Goal: Use online tool/utility

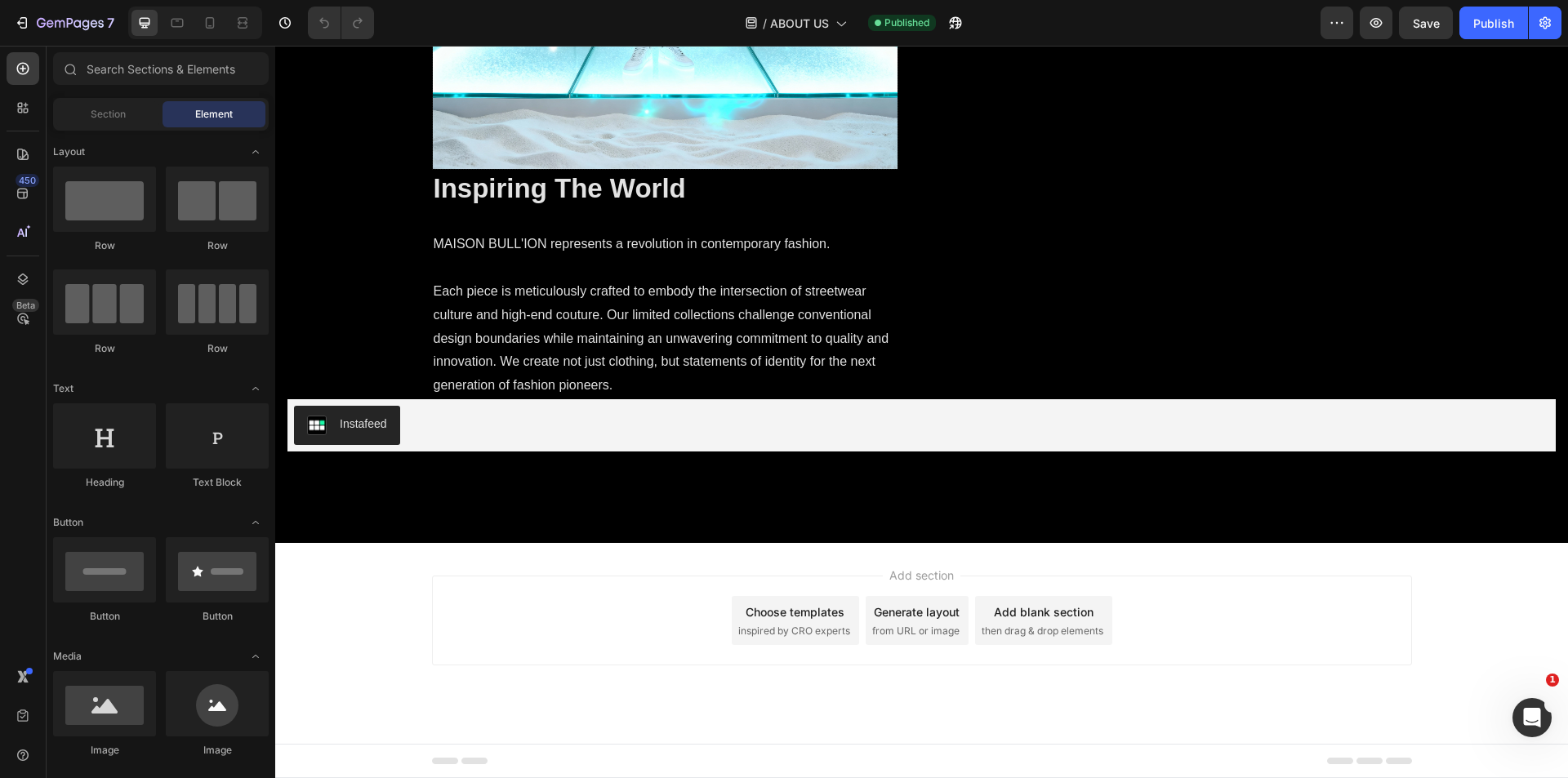
scroll to position [2129, 0]
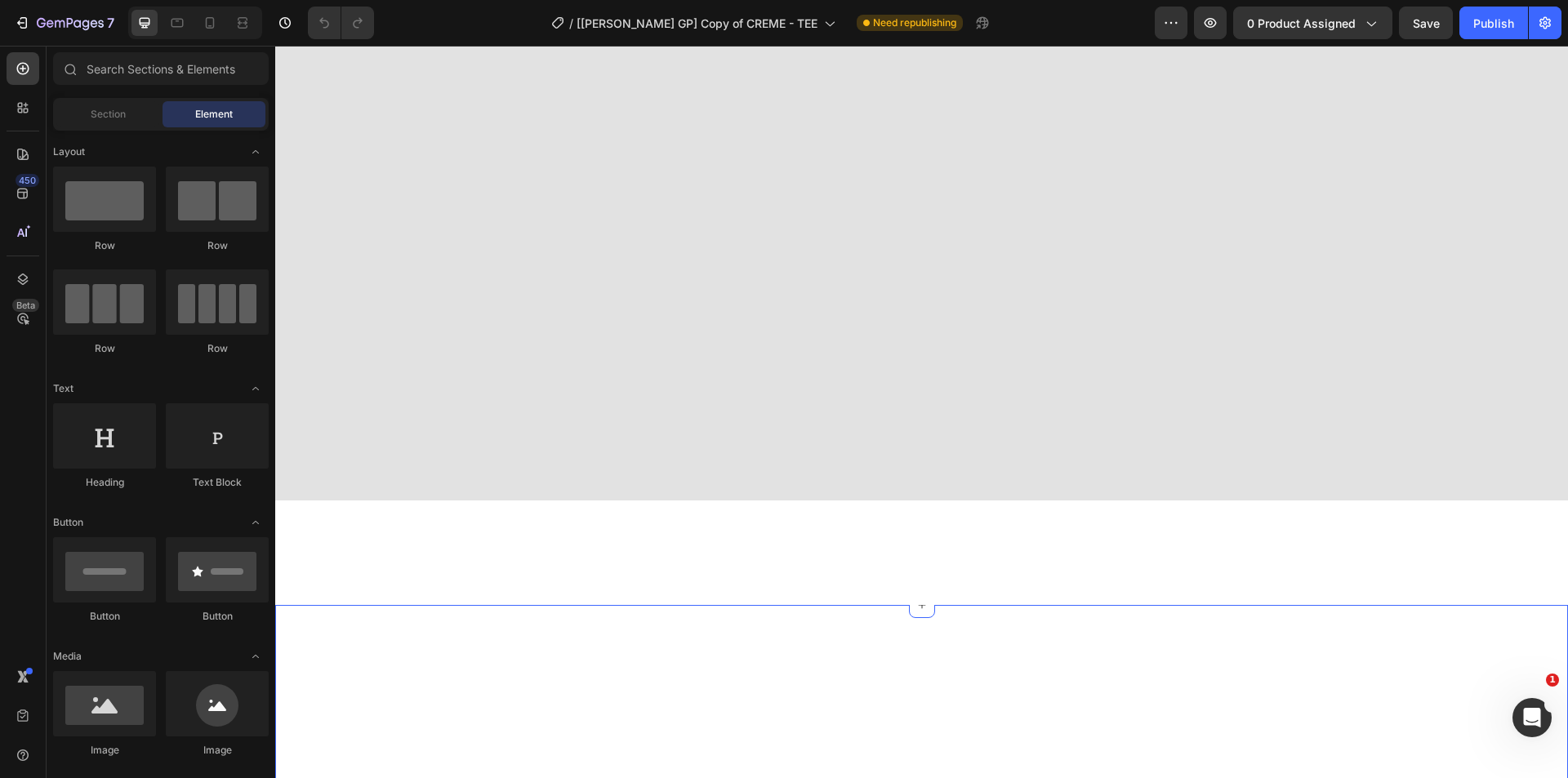
scroll to position [3648, 0]
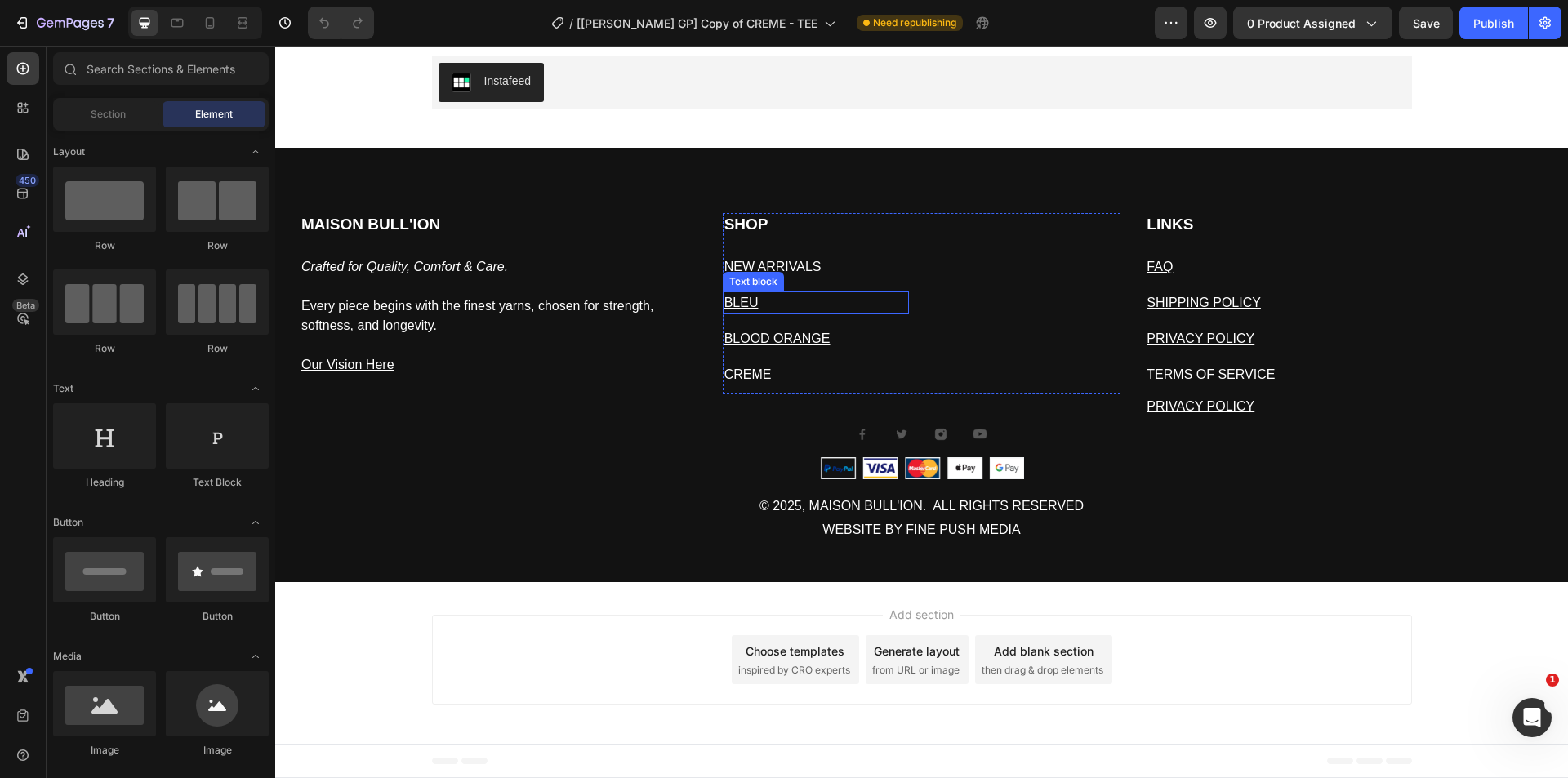
click at [777, 298] on p "BLEU" at bounding box center [817, 303] width 184 height 19
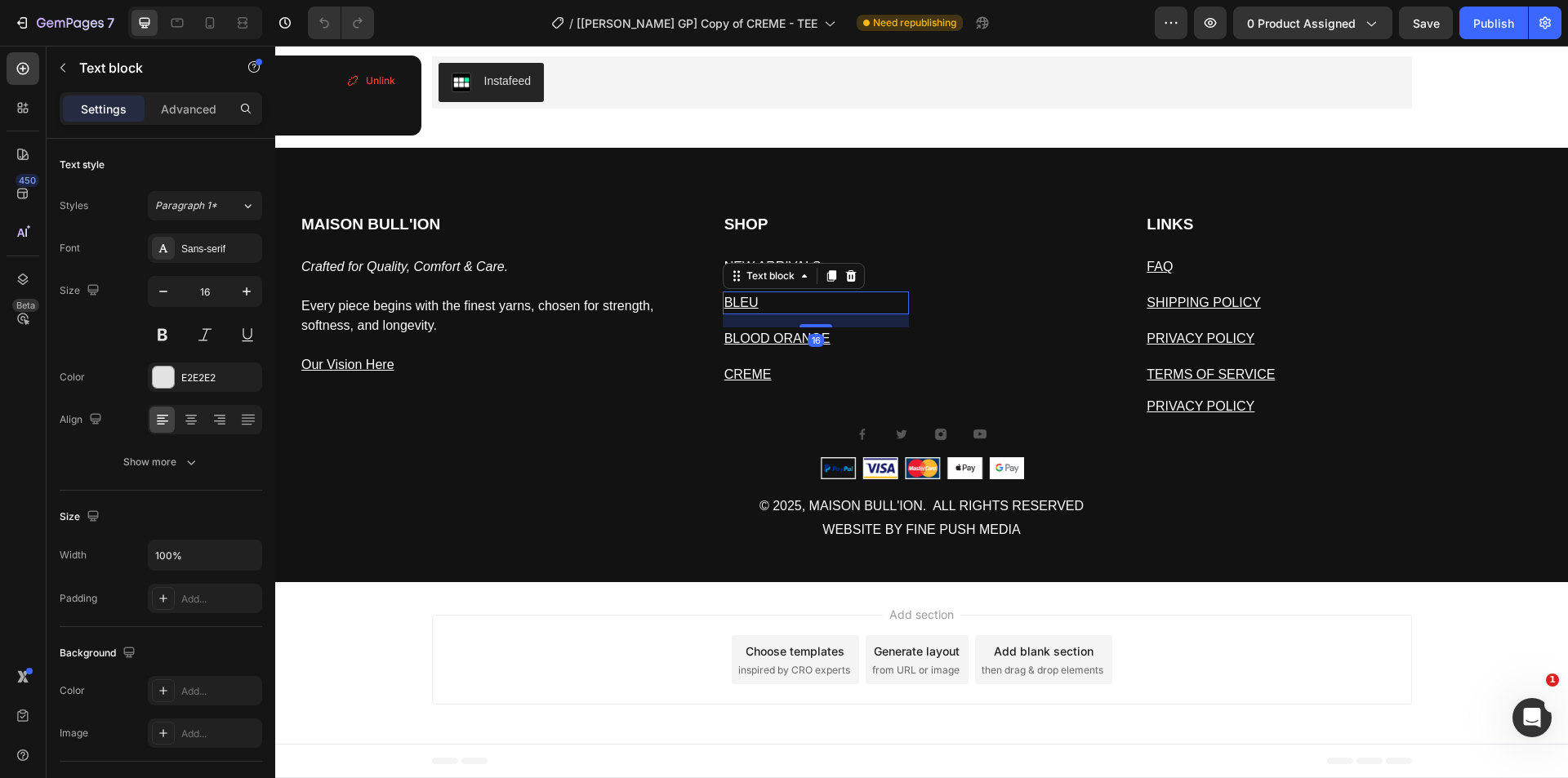
click at [749, 298] on u "BLEU" at bounding box center [742, 303] width 34 height 14
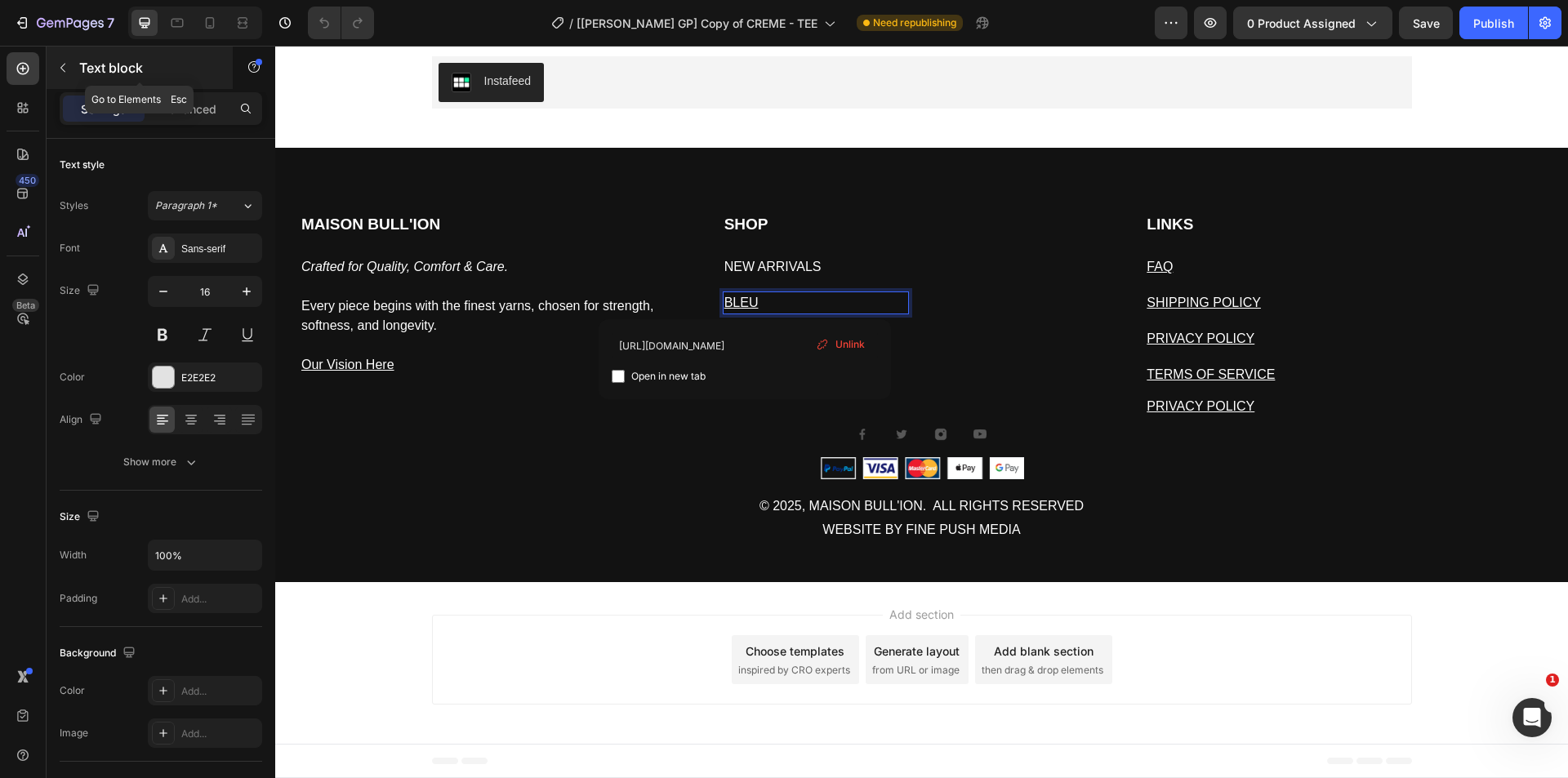
click at [67, 70] on icon "button" at bounding box center [62, 67] width 13 height 13
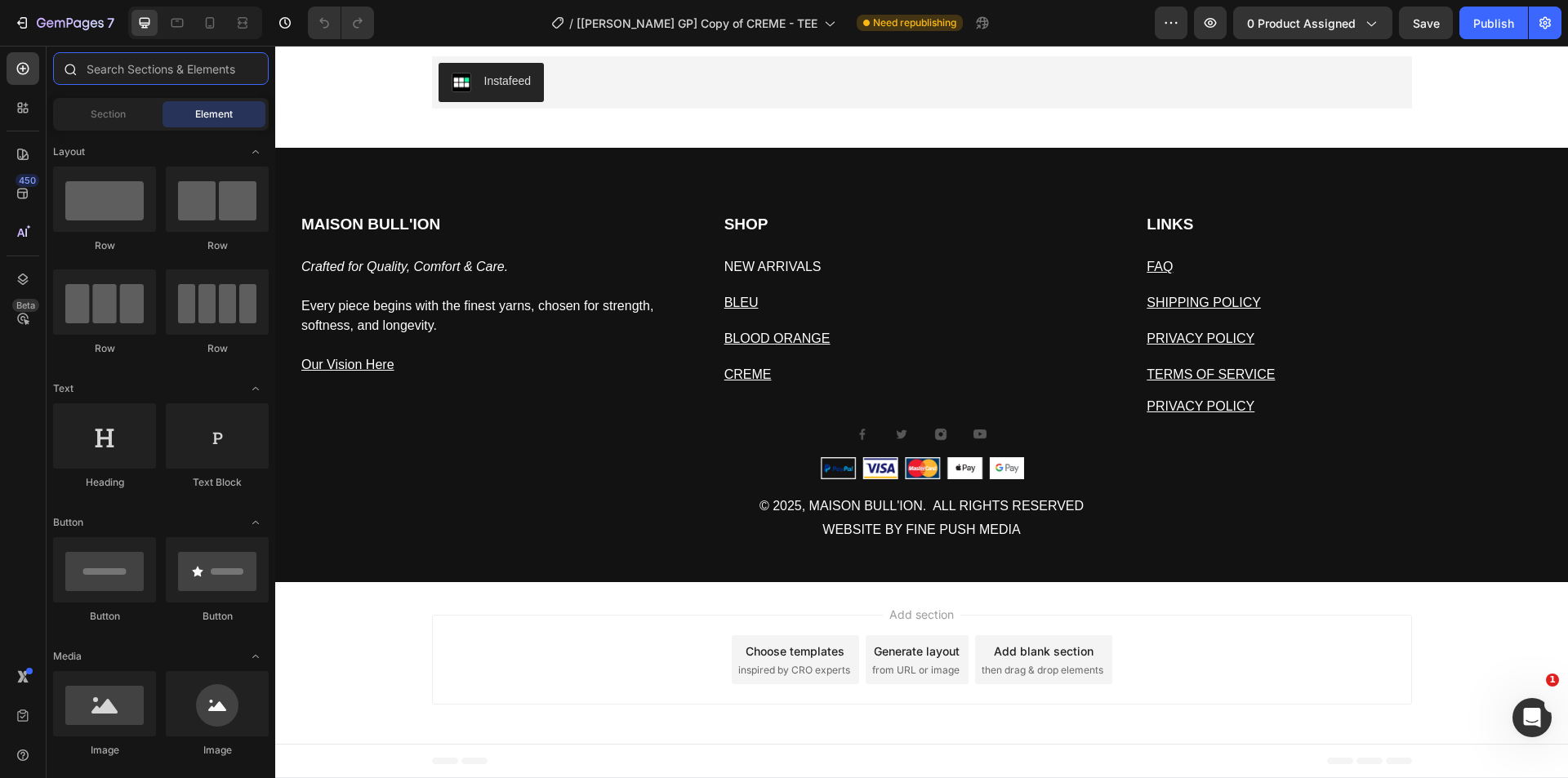
click at [131, 78] on input "text" at bounding box center [161, 68] width 215 height 32
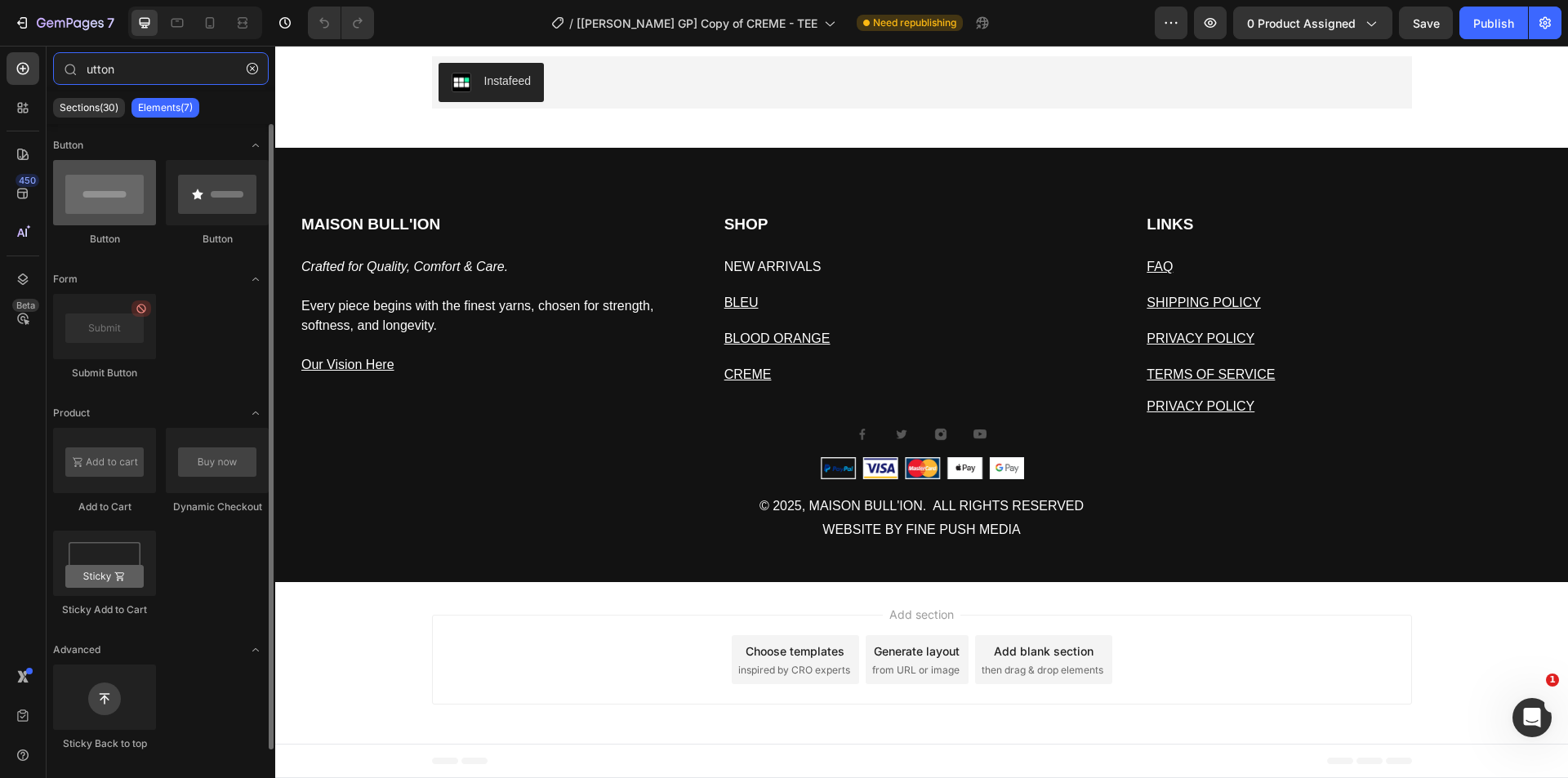
type input "utton"
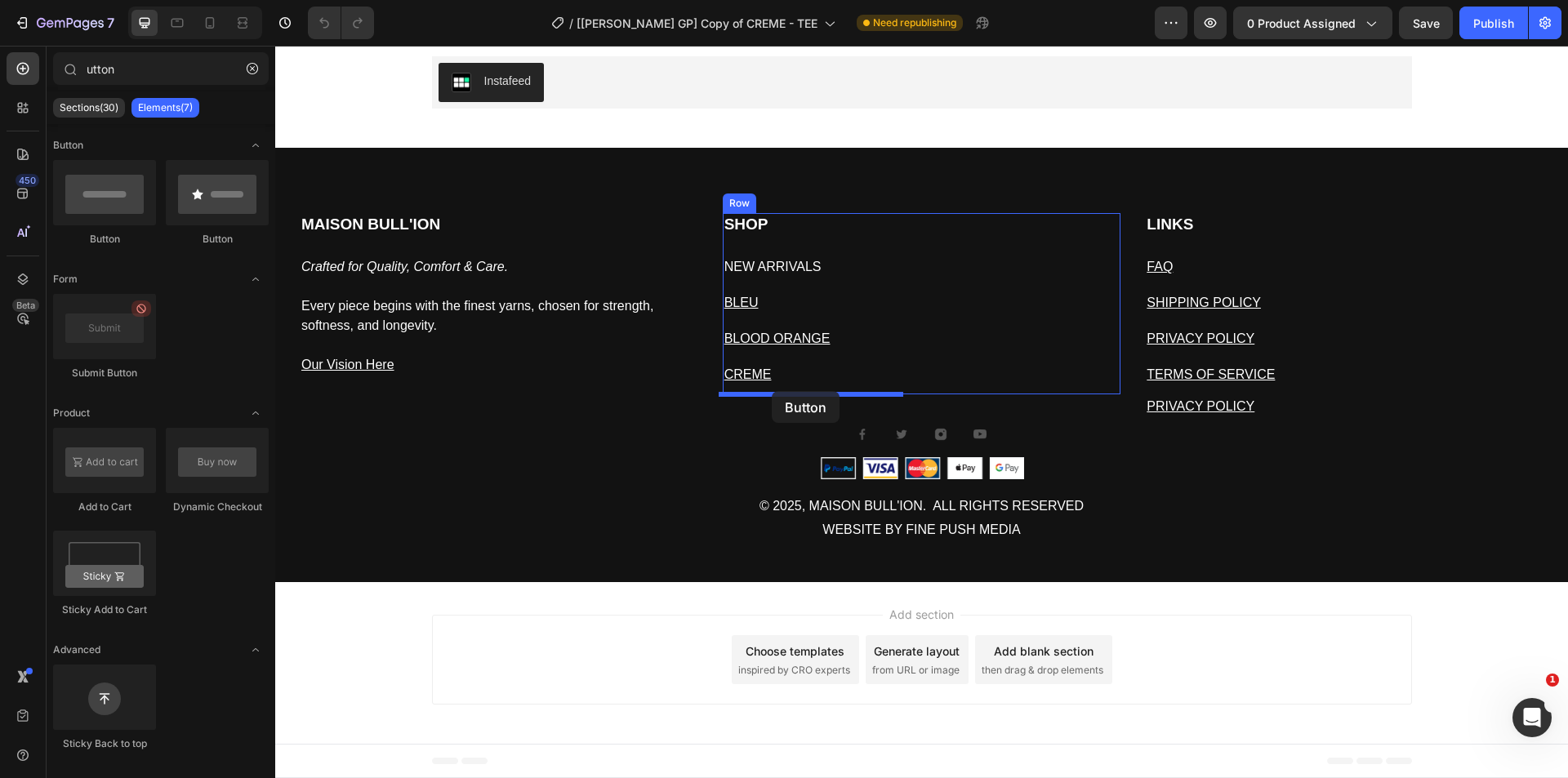
drag, startPoint x: 410, startPoint y: 262, endPoint x: 772, endPoint y: 391, distance: 384.3
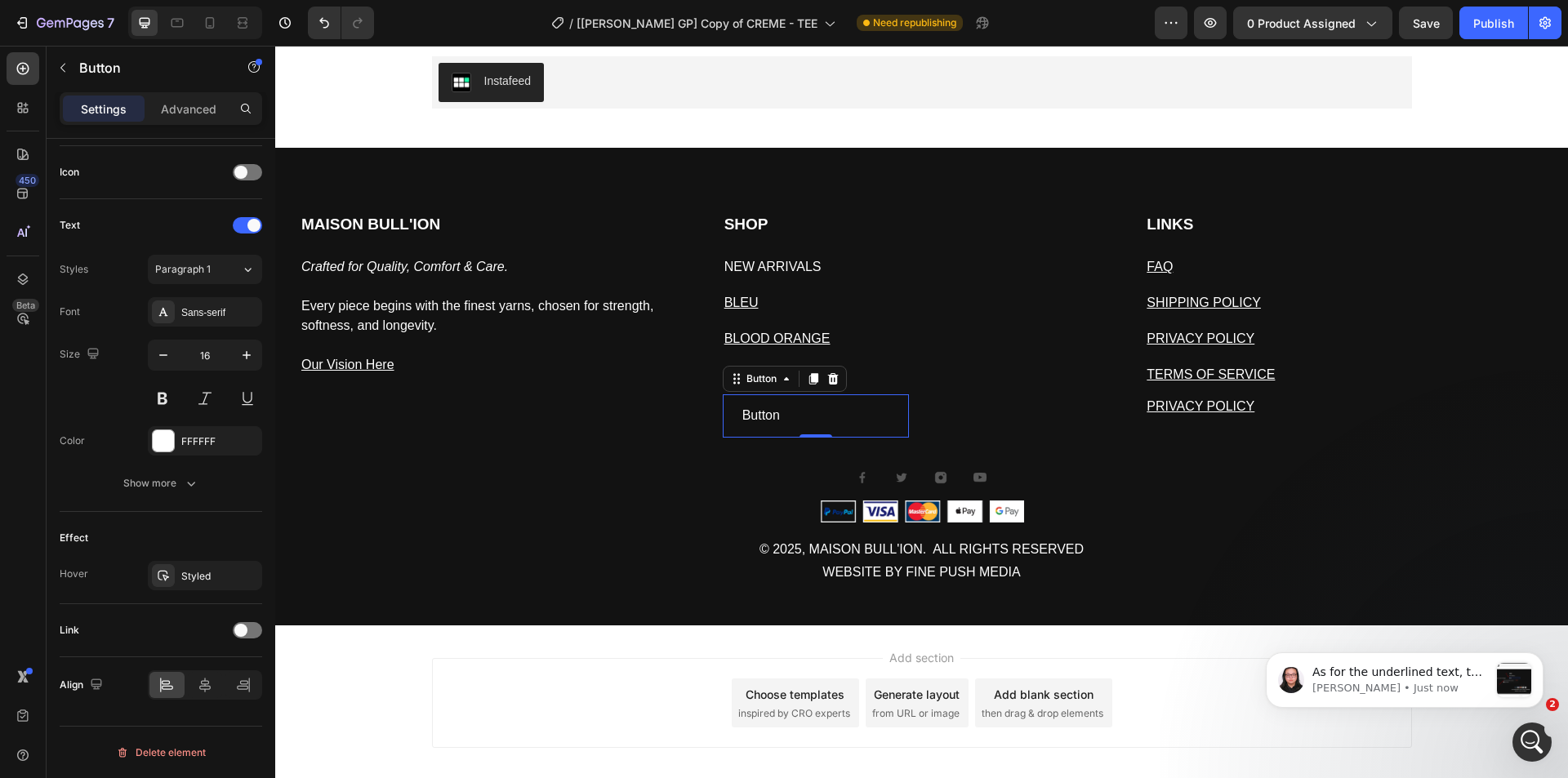
scroll to position [0, 0]
click at [826, 382] on icon at bounding box center [833, 378] width 13 height 13
